Goal: Task Accomplishment & Management: Use online tool/utility

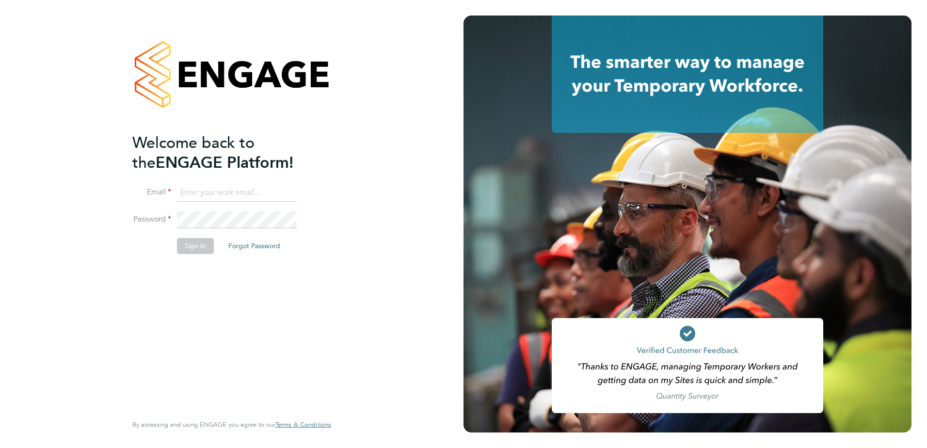
type input "[EMAIL_ADDRESS][DOMAIN_NAME]"
click at [192, 241] on button "Sign In" at bounding box center [195, 246] width 37 height 16
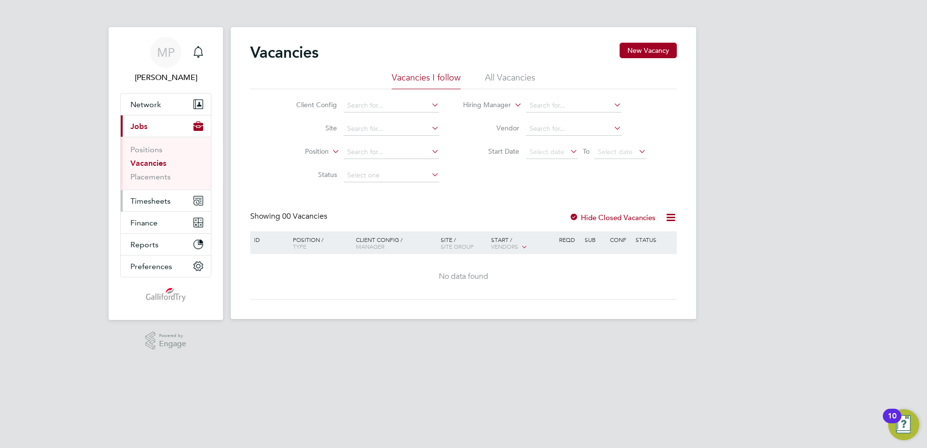
click at [142, 200] on span "Timesheets" at bounding box center [150, 200] width 40 height 9
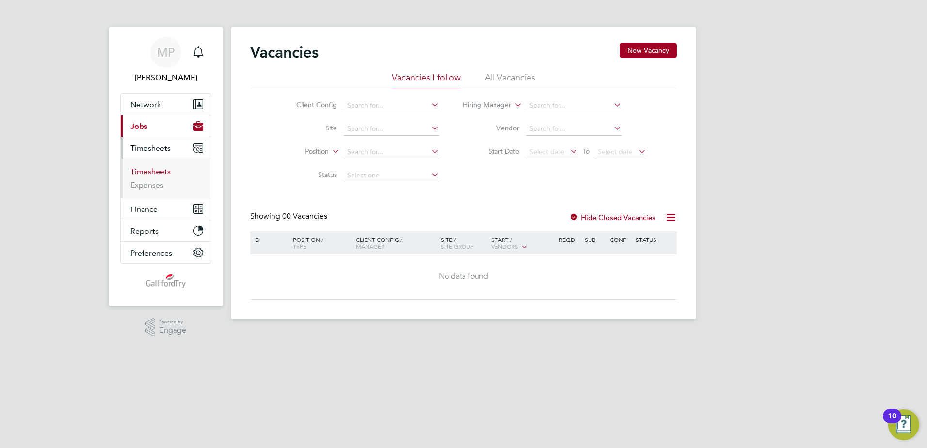
click at [159, 174] on link "Timesheets" at bounding box center [150, 171] width 40 height 9
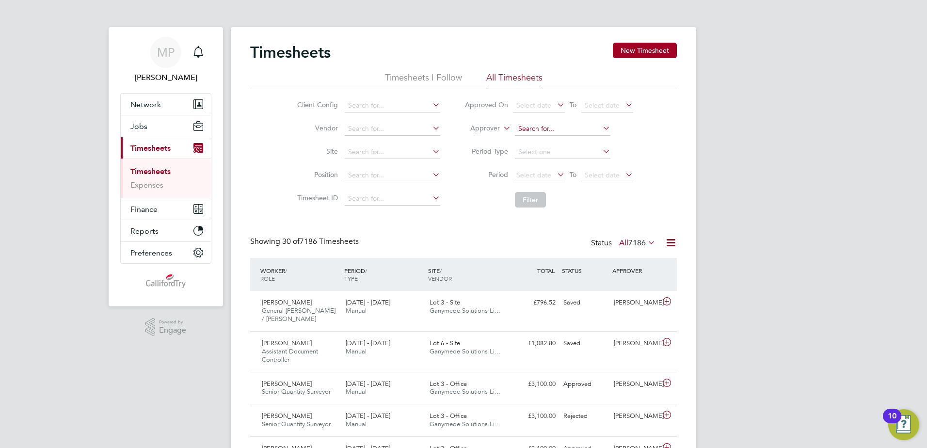
click at [542, 126] on input at bounding box center [563, 129] width 96 height 14
click at [547, 150] on li "Mark Pendergast" at bounding box center [562, 155] width 96 height 13
type input "Mark Pendergast"
click at [534, 199] on button "Filter" at bounding box center [530, 200] width 31 height 16
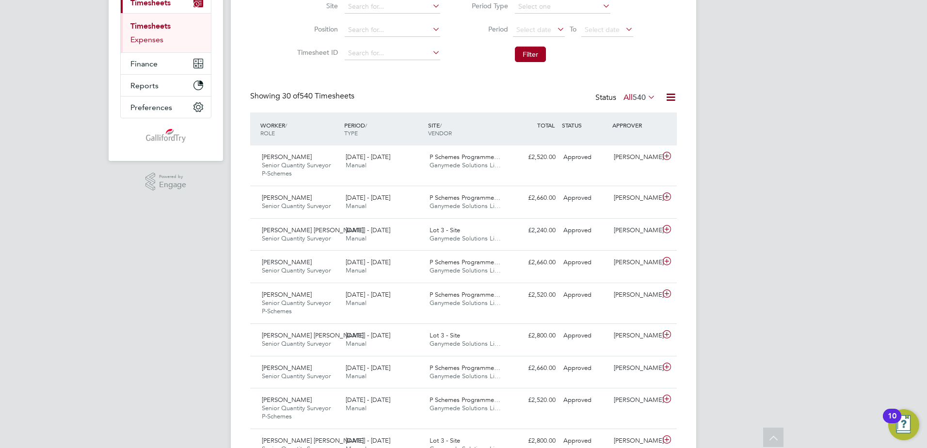
click at [150, 42] on link "Expenses" at bounding box center [146, 39] width 33 height 9
